Goal: Check status: Check status

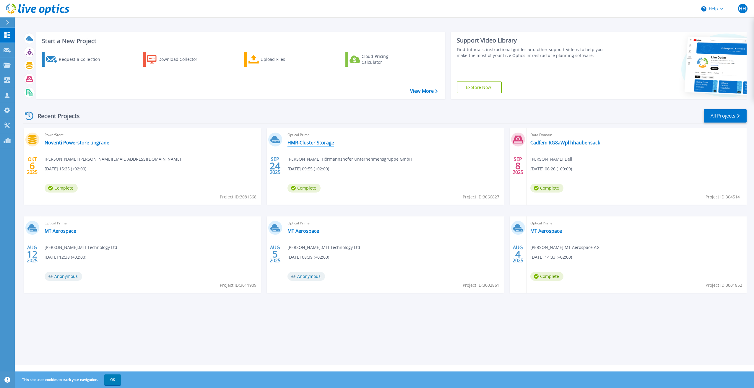
click at [321, 143] on link "HMR-Cluster Storage" at bounding box center [311, 143] width 47 height 6
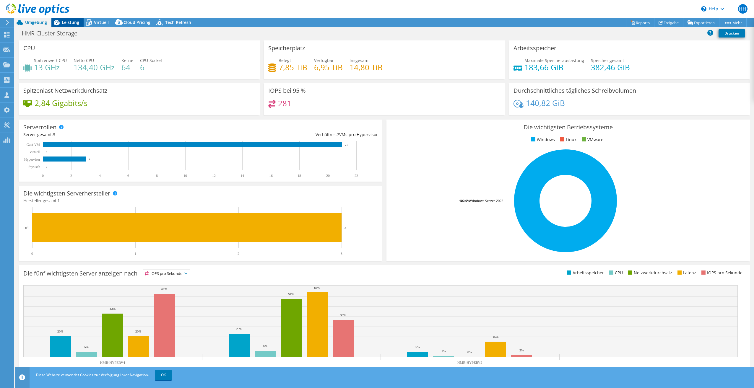
click at [71, 25] on span "Leistung" at bounding box center [70, 23] width 17 height 6
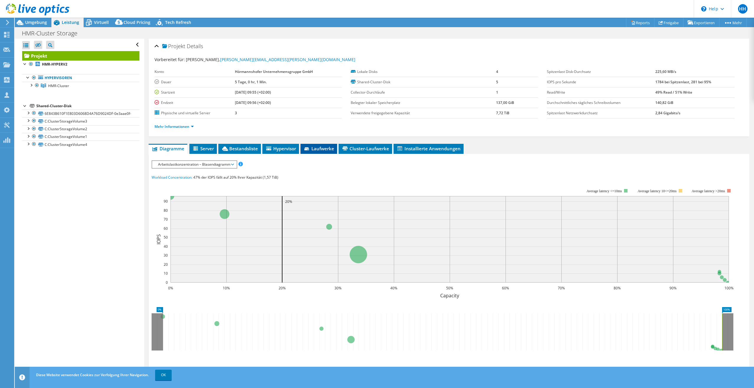
click at [320, 147] on span "Laufwerke" at bounding box center [318, 149] width 31 height 6
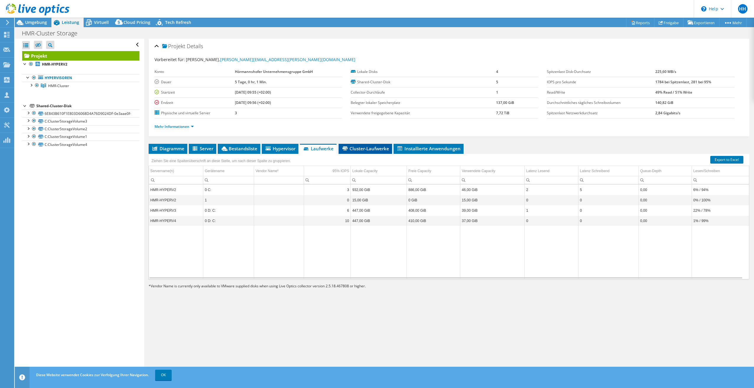
drag, startPoint x: 362, startPoint y: 148, endPoint x: 370, endPoint y: 146, distance: 7.9
click at [363, 147] on span "Cluster-Laufwerke" at bounding box center [366, 149] width 48 height 6
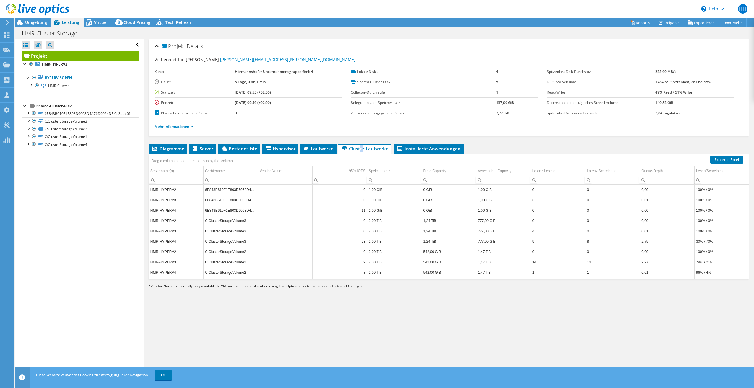
click at [178, 128] on link "Mehr Informationen" at bounding box center [174, 126] width 39 height 5
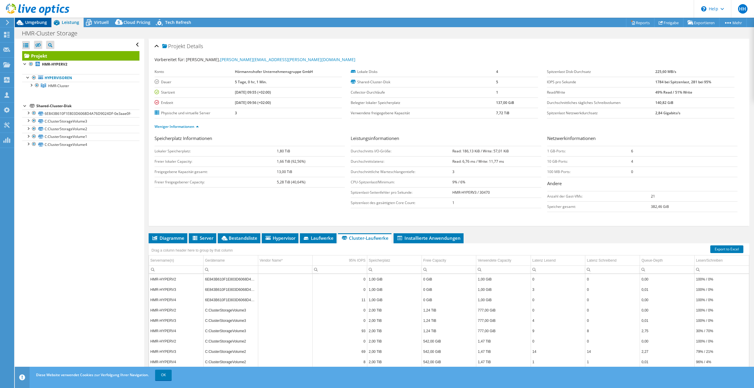
click at [40, 21] on span "Umgebung" at bounding box center [36, 23] width 22 height 6
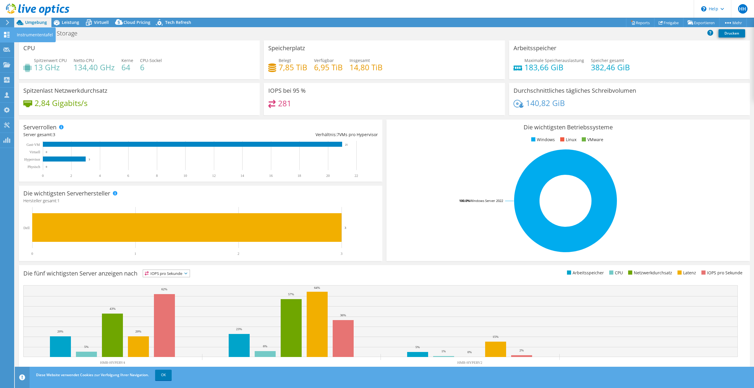
click at [7, 34] on icon at bounding box center [6, 35] width 7 height 6
